Goal: Navigation & Orientation: Find specific page/section

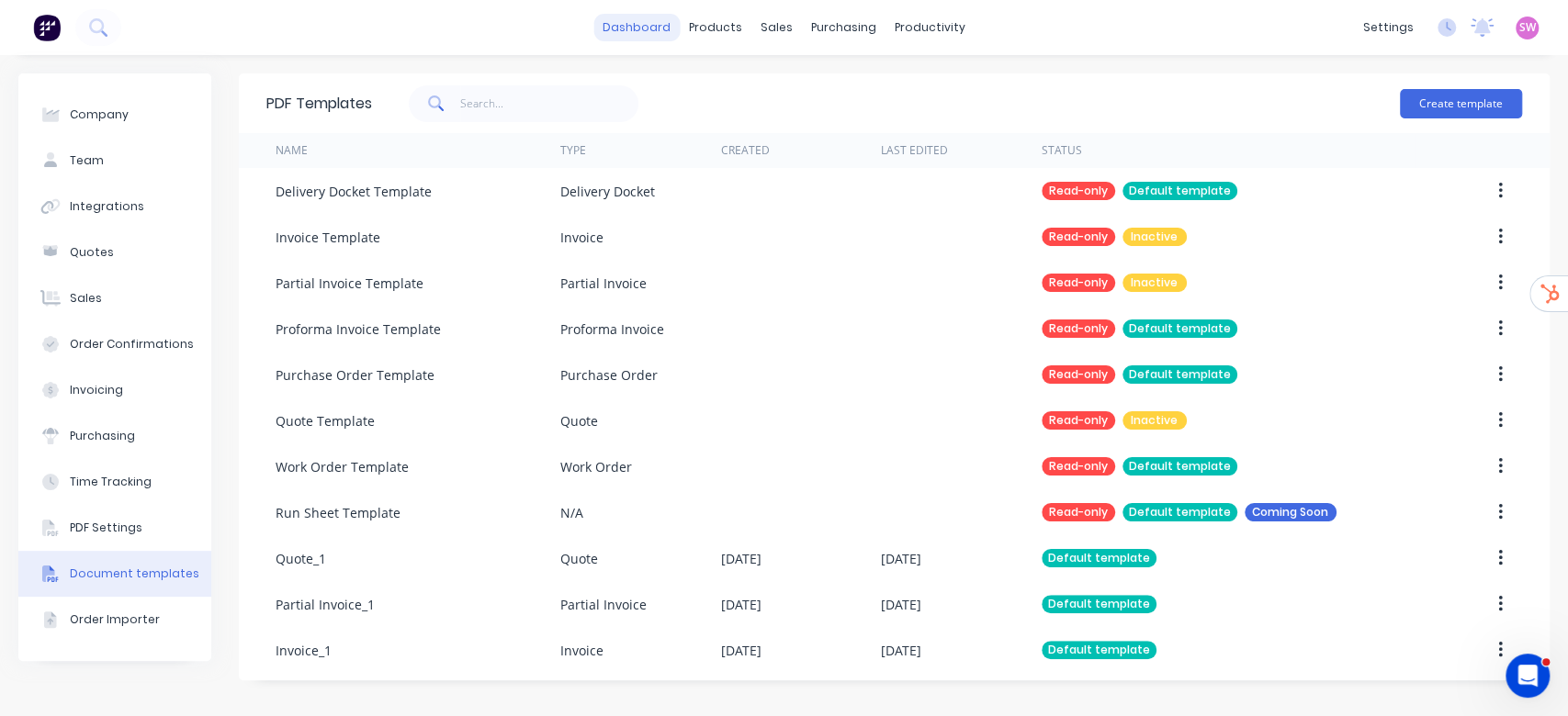
click at [625, 36] on link "dashboard" at bounding box center [636, 27] width 86 height 28
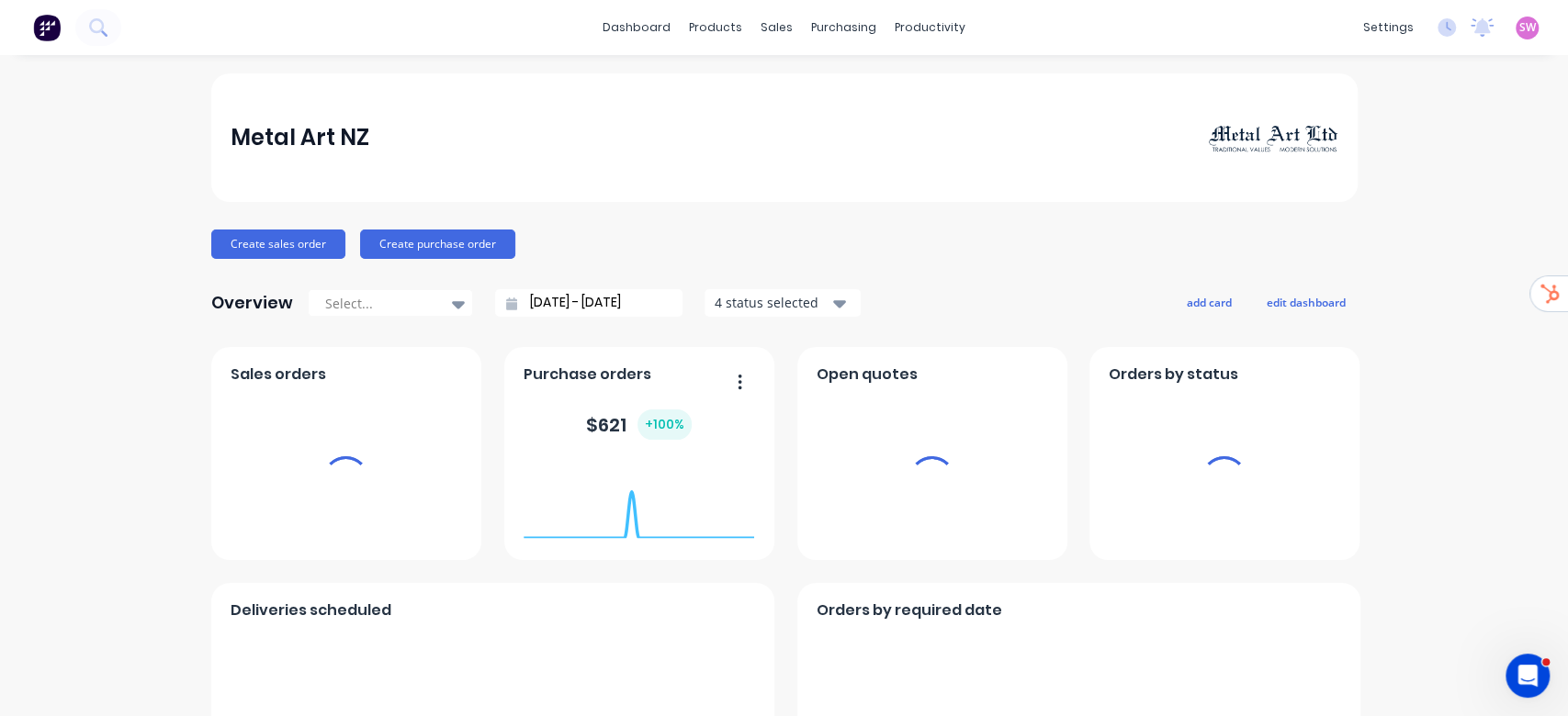
click at [1519, 29] on span "SW" at bounding box center [1527, 27] width 16 height 16
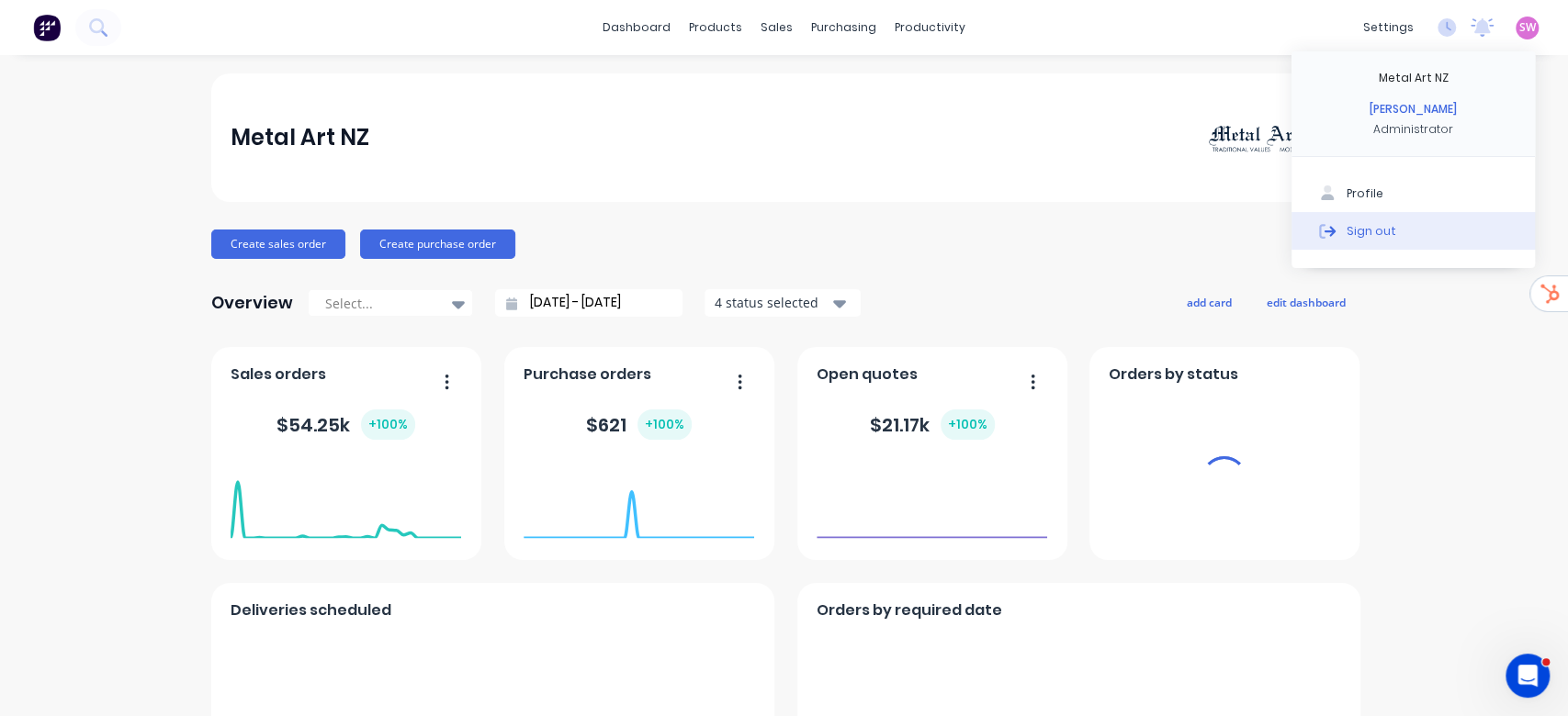
click at [1387, 242] on button "Sign out" at bounding box center [1412, 230] width 244 height 36
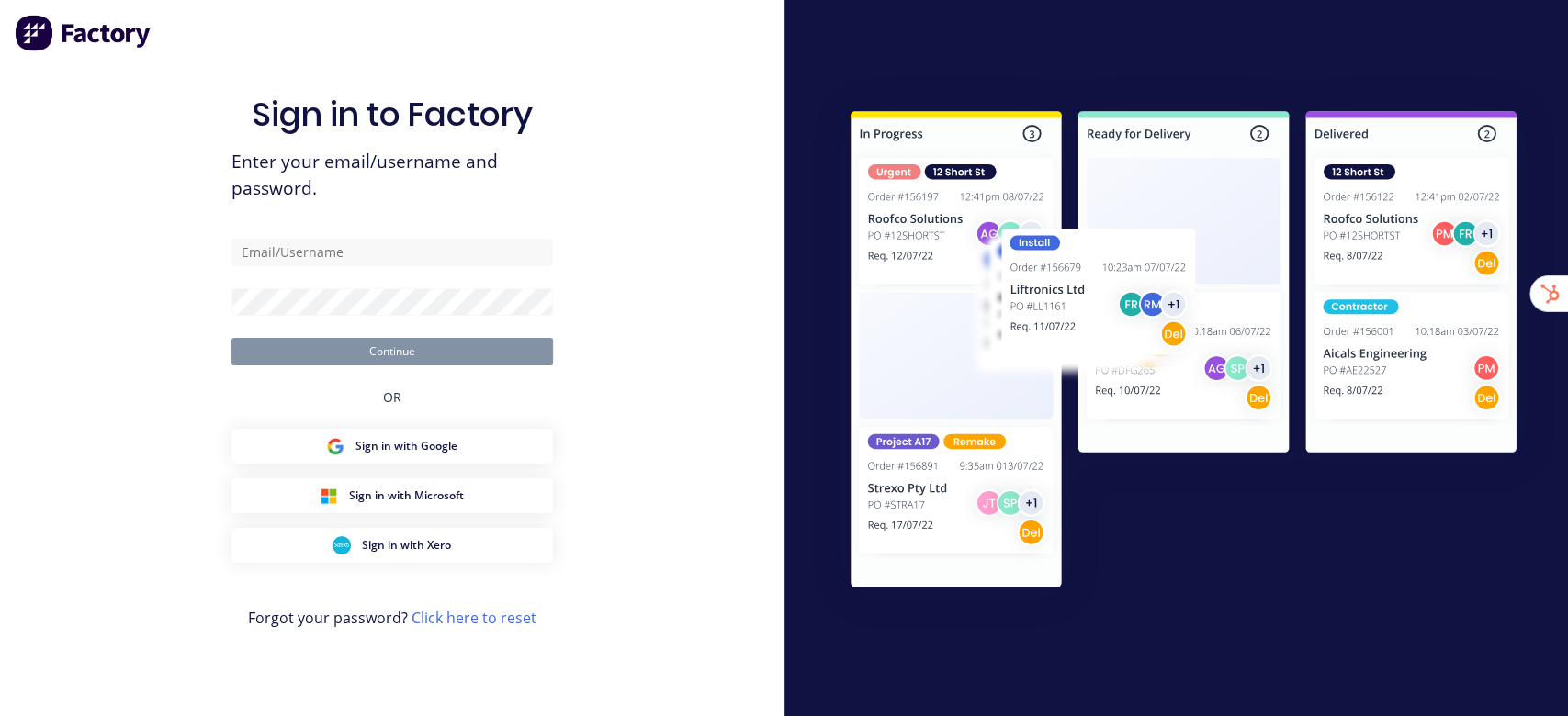
type input "[EMAIL_ADDRESS][DOMAIN_NAME]"
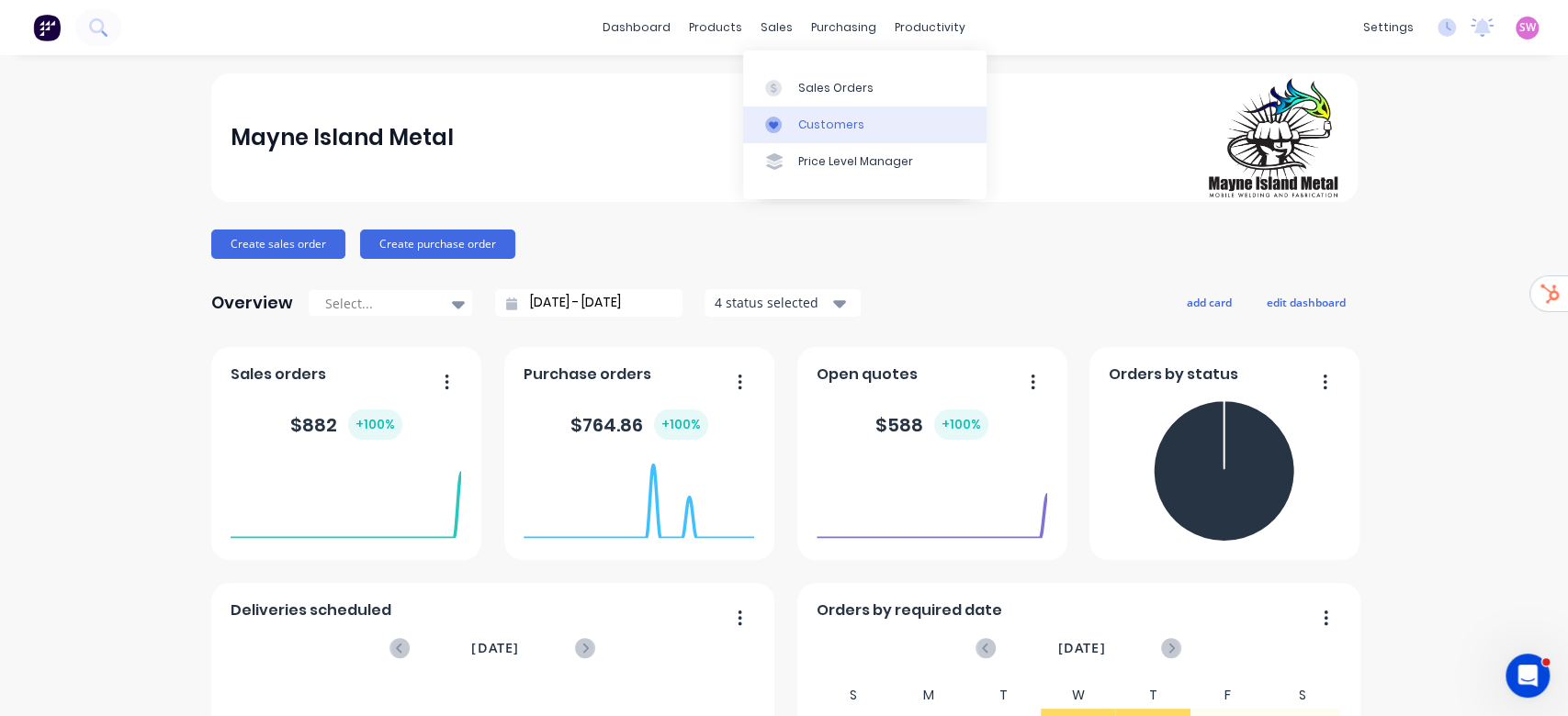
click at [800, 114] on link "Customers" at bounding box center [864, 125] width 244 height 36
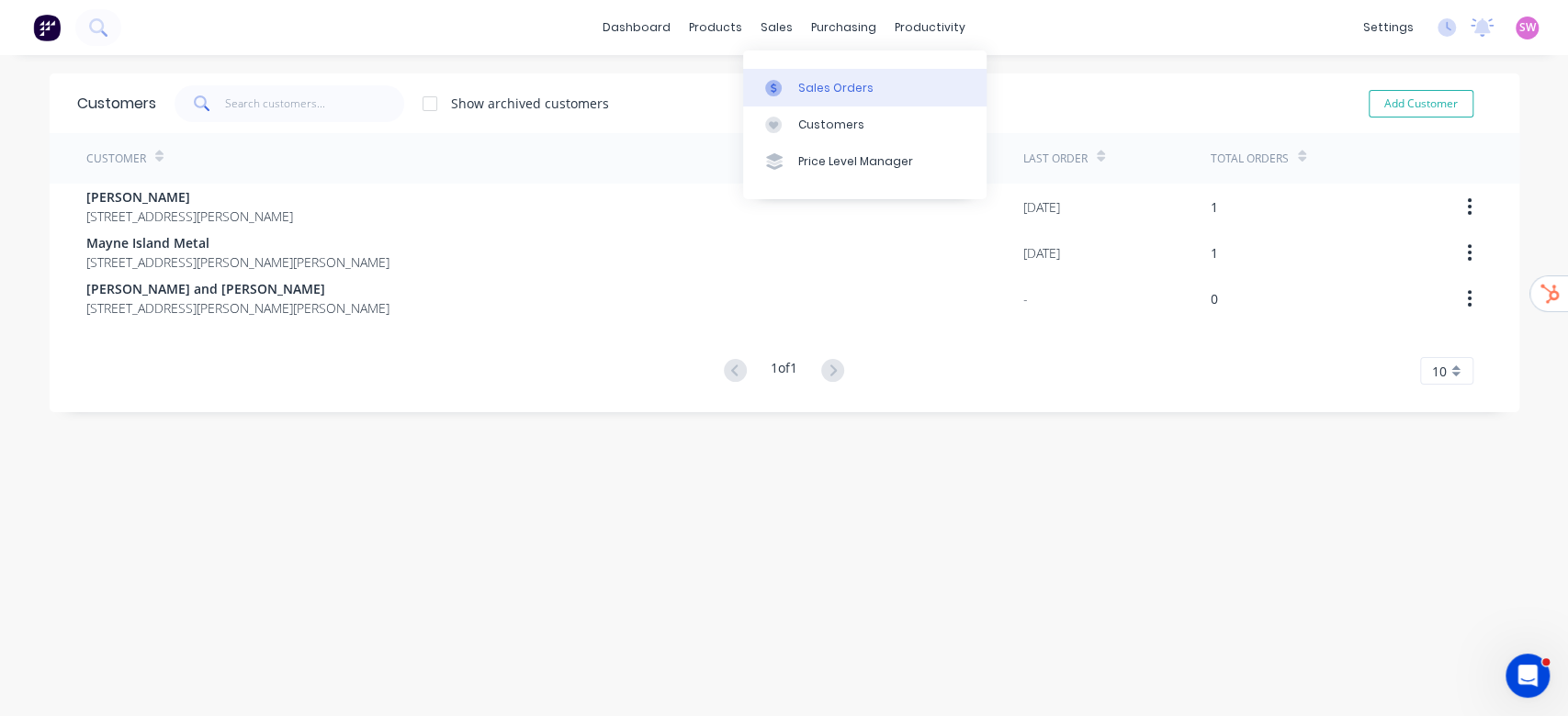
click at [810, 80] on div "Sales Orders" at bounding box center [836, 88] width 75 height 16
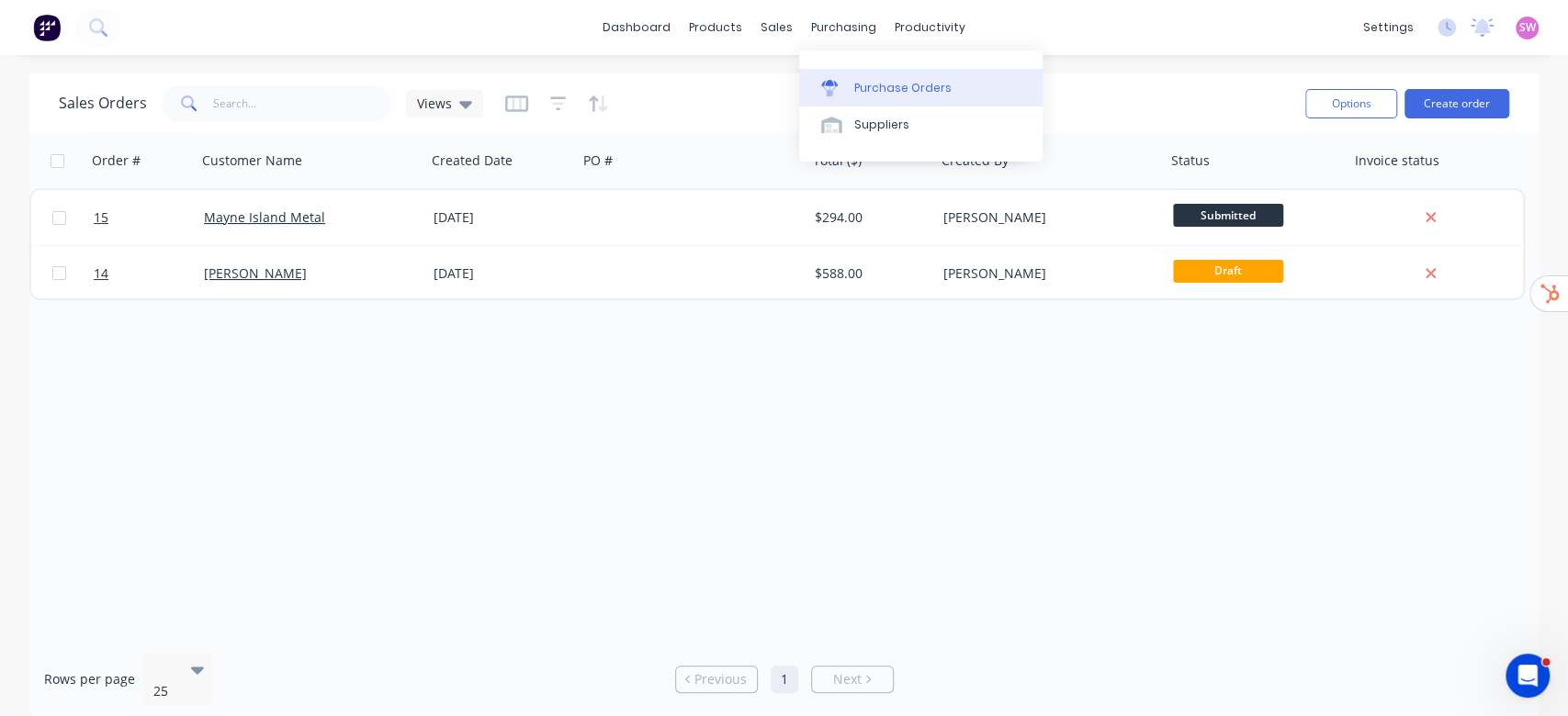
click at [901, 84] on div "Purchase Orders" at bounding box center [903, 88] width 97 height 16
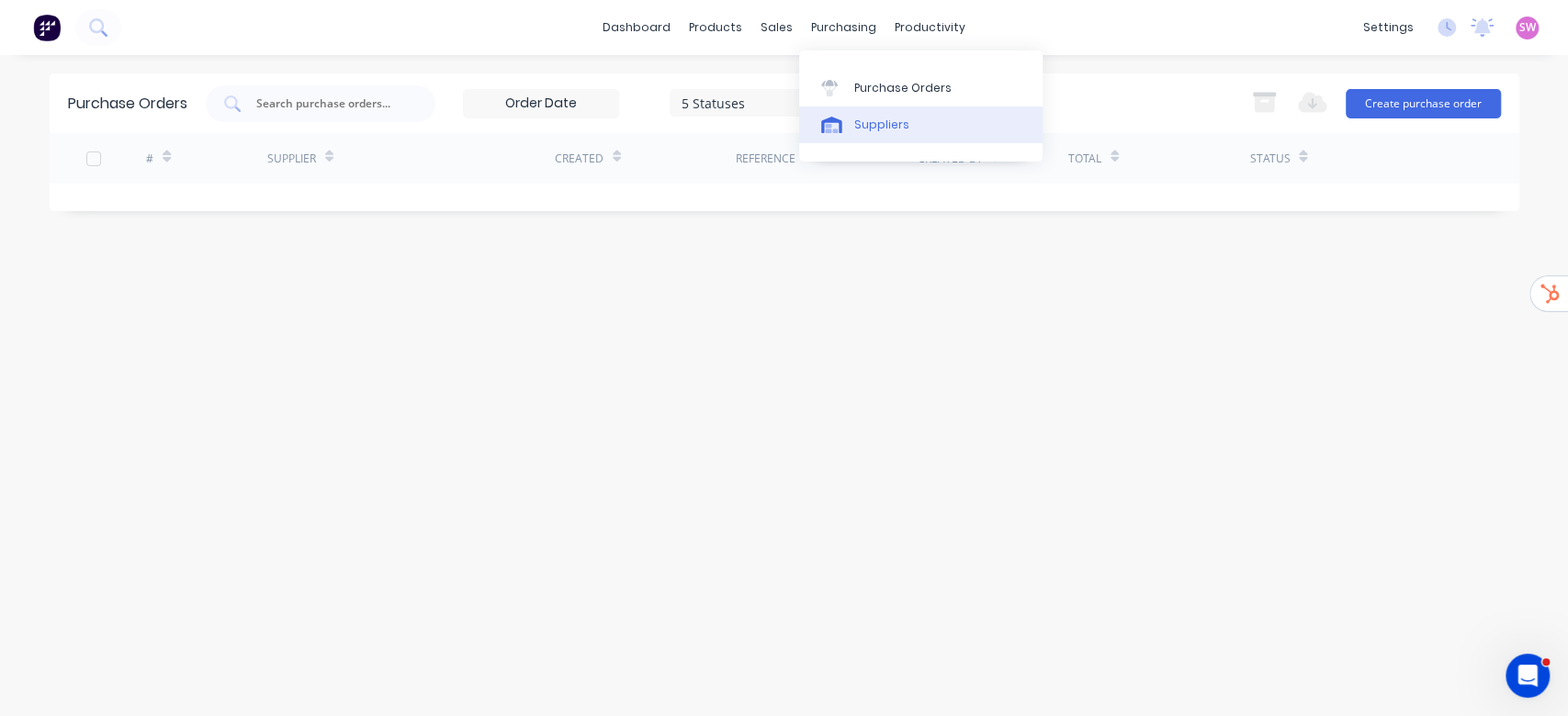
click at [849, 107] on link "Suppliers" at bounding box center [921, 125] width 244 height 36
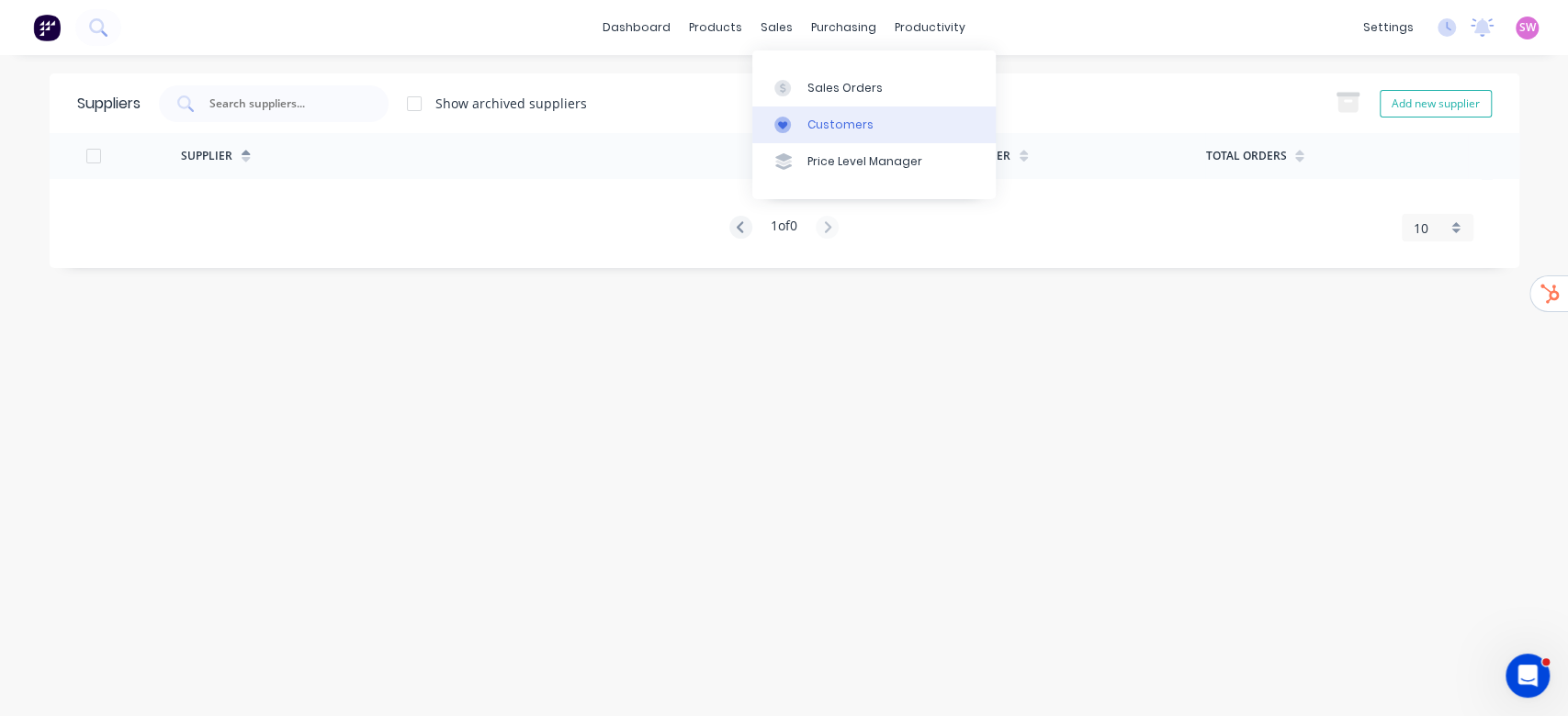
click at [816, 109] on link "Customers" at bounding box center [874, 125] width 244 height 36
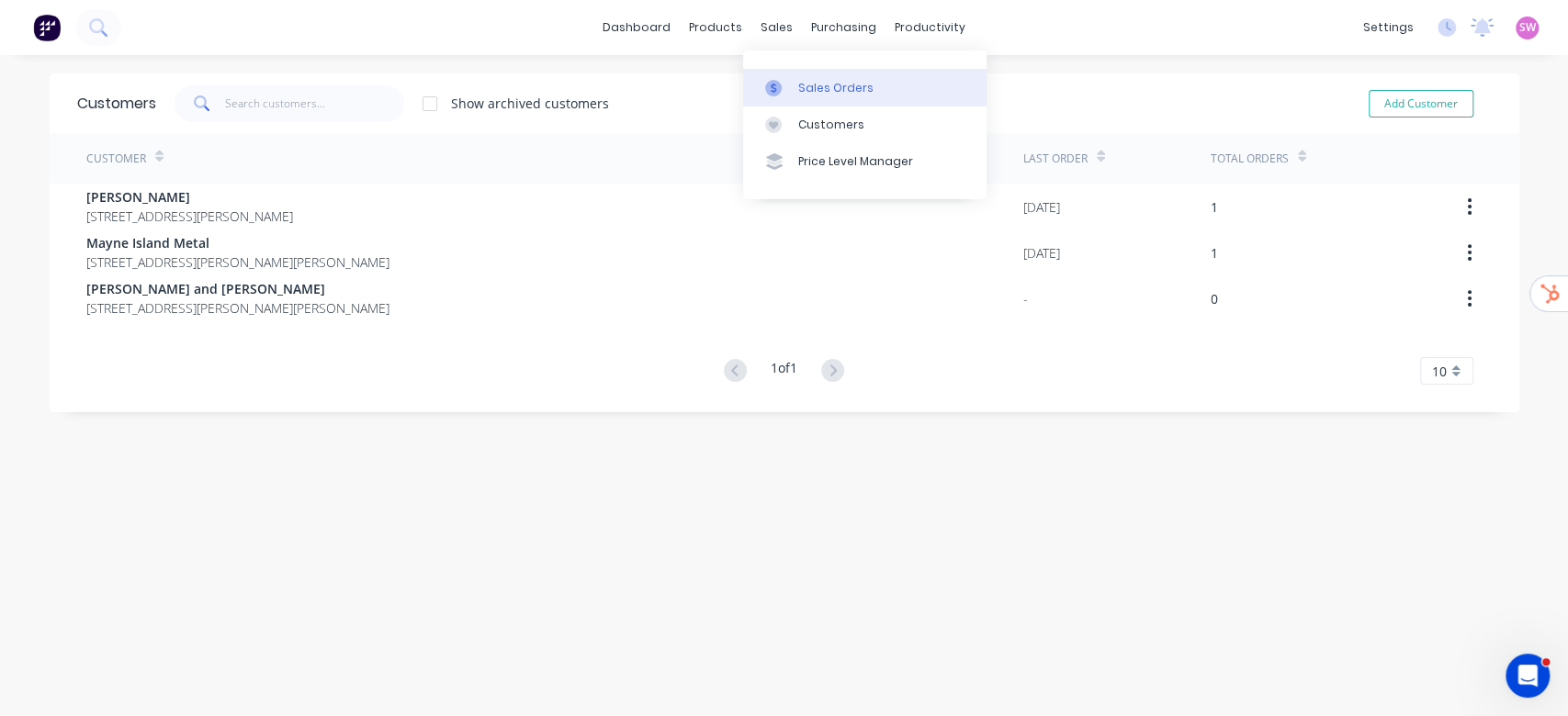
click at [790, 75] on link "Sales Orders" at bounding box center [864, 87] width 244 height 36
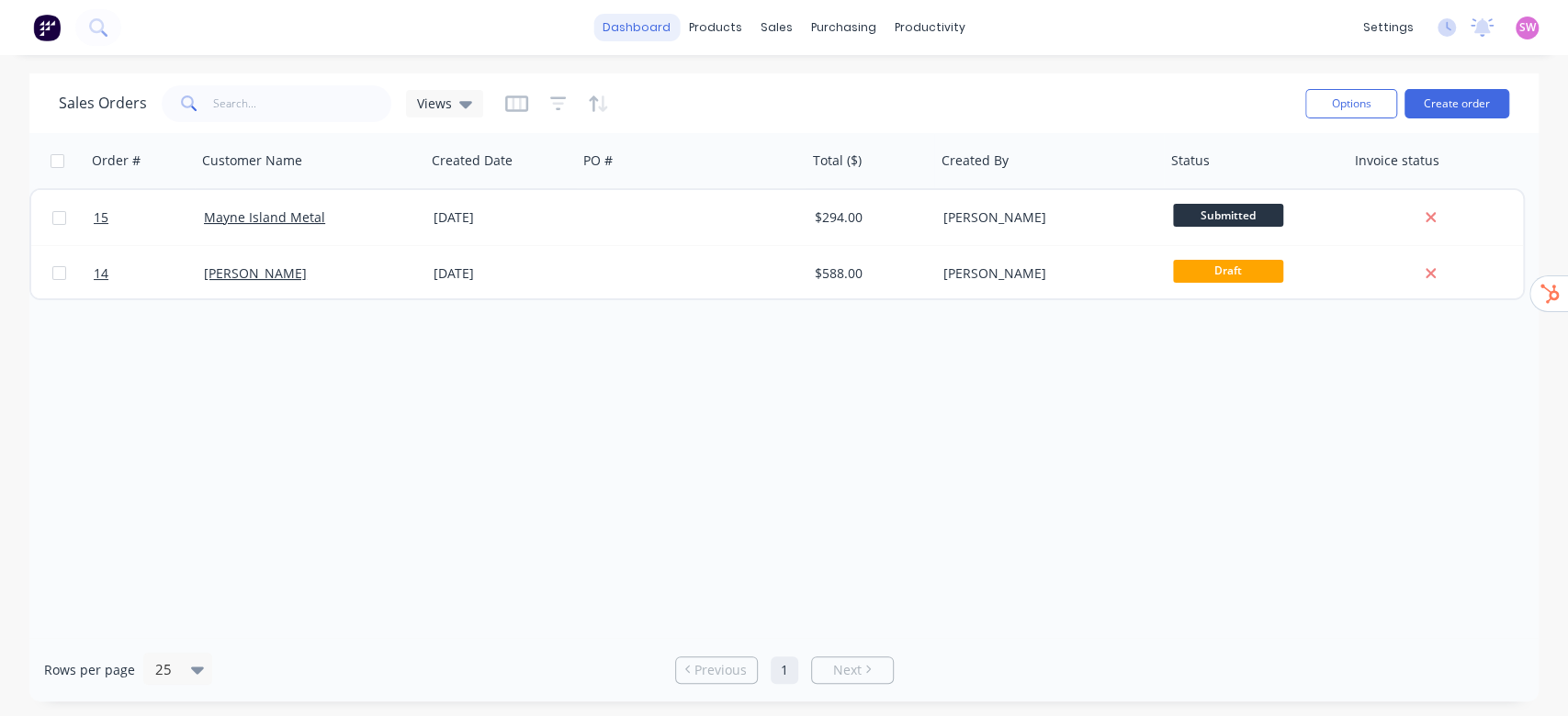
click at [663, 11] on div "dashboard products sales purchasing productivity dashboard products Product Cat…" at bounding box center [784, 28] width 1568 height 55
click at [660, 19] on link "dashboard" at bounding box center [636, 27] width 86 height 28
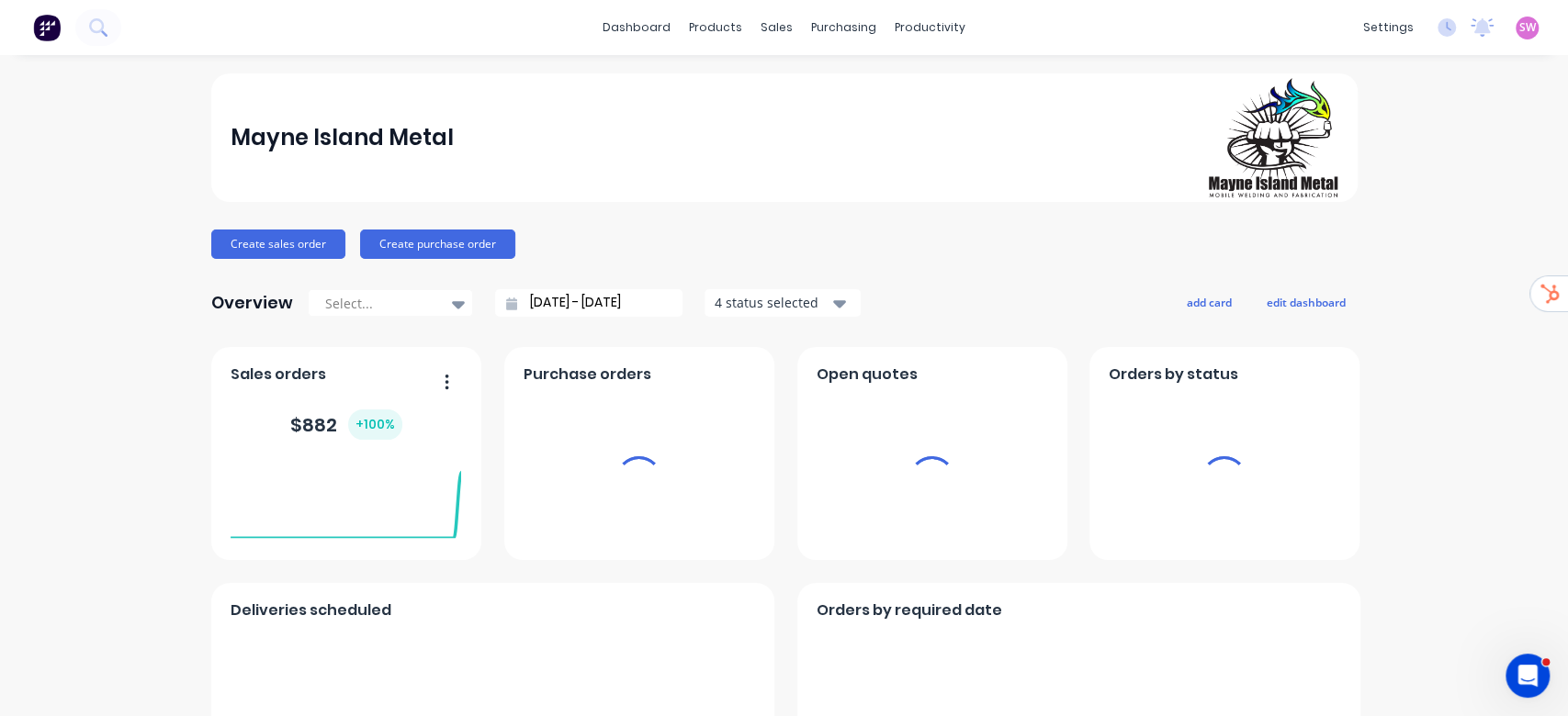
click at [1501, 40] on div "settings No new notifications Mark all as read You have no notifications SW May…" at bounding box center [1461, 27] width 214 height 28
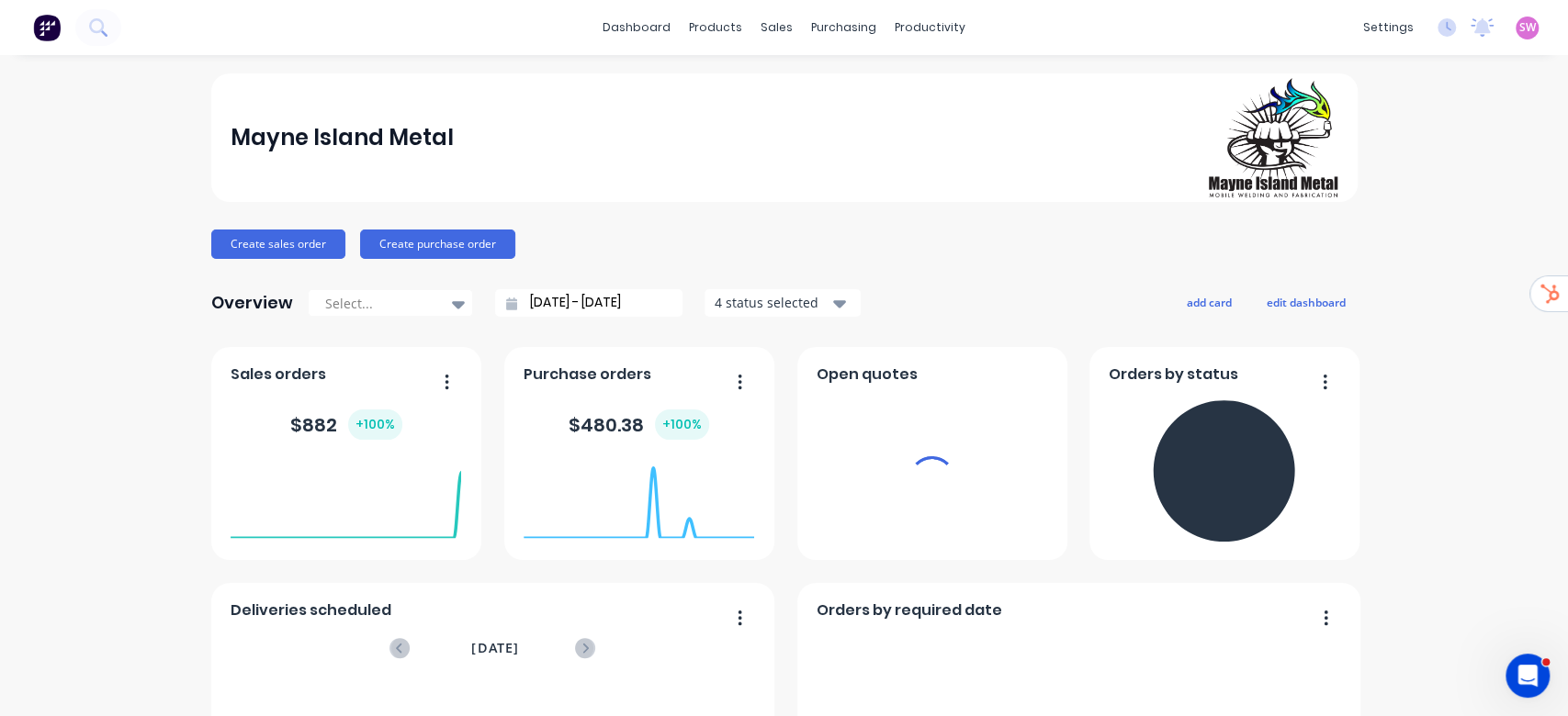
click at [1519, 26] on span "SW" at bounding box center [1527, 27] width 16 height 16
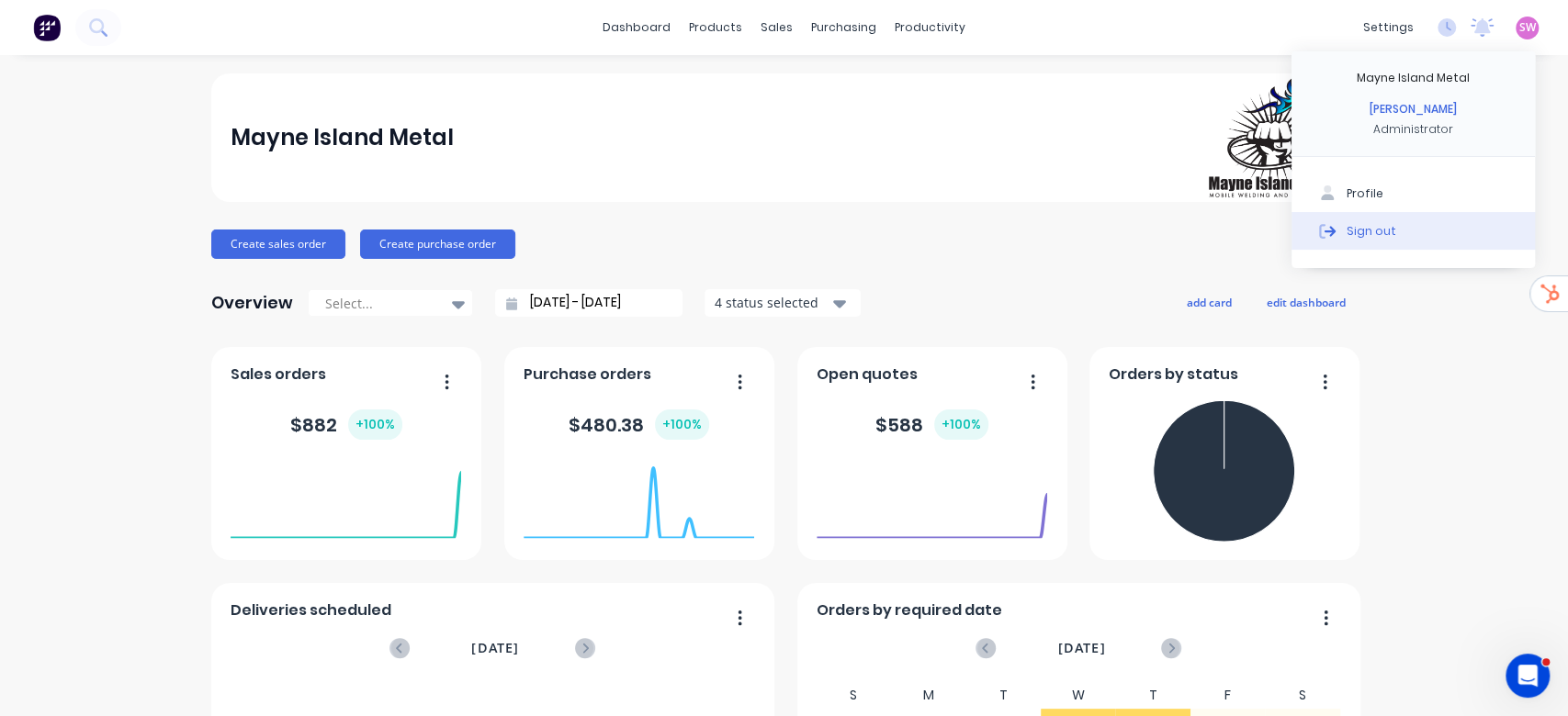
click at [1407, 234] on button "Sign out" at bounding box center [1412, 230] width 244 height 36
